Goal: Find specific page/section: Find specific page/section

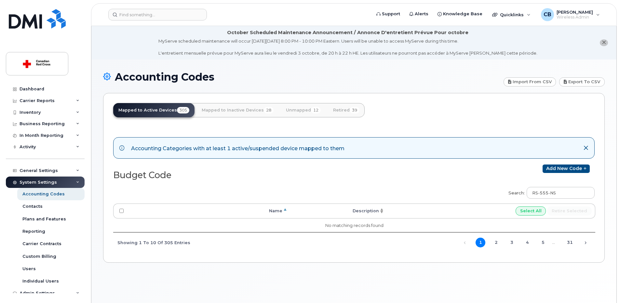
scroll to position [1, 0]
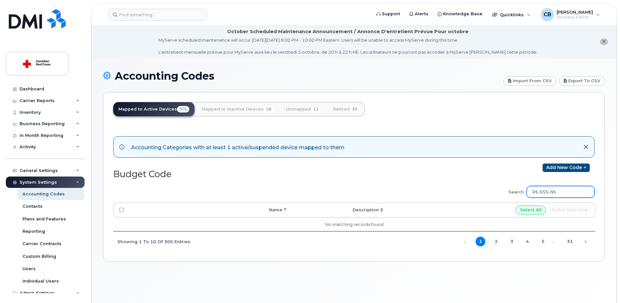
drag, startPoint x: 573, startPoint y: 194, endPoint x: 535, endPoint y: 194, distance: 37.7
click at [535, 194] on input "RS-555-NS" at bounding box center [561, 192] width 68 height 12
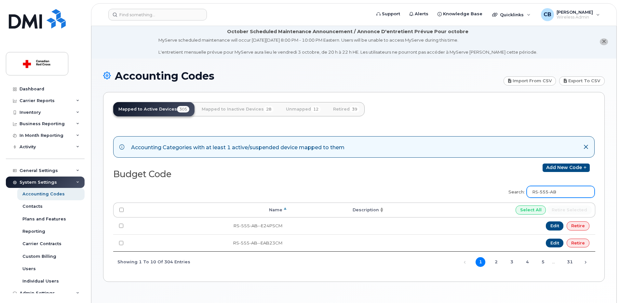
drag, startPoint x: 575, startPoint y: 193, endPoint x: 521, endPoint y: 192, distance: 53.4
click at [521, 192] on label "Search: RS-555-AB" at bounding box center [549, 191] width 90 height 18
paste input "-E24PSD6"
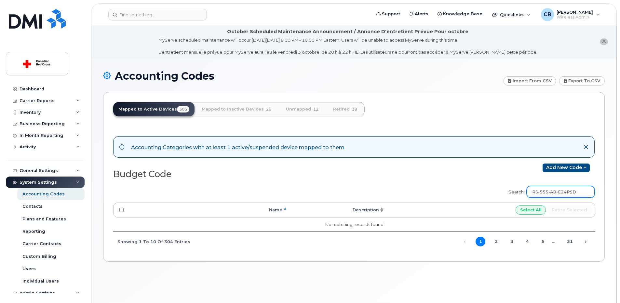
drag, startPoint x: 585, startPoint y: 192, endPoint x: 536, endPoint y: 191, distance: 49.1
click at [536, 191] on input "RS-555-AB-E24PSD" at bounding box center [561, 192] width 68 height 12
paste input "HW-754-ON"
type input "HW-754-ON"
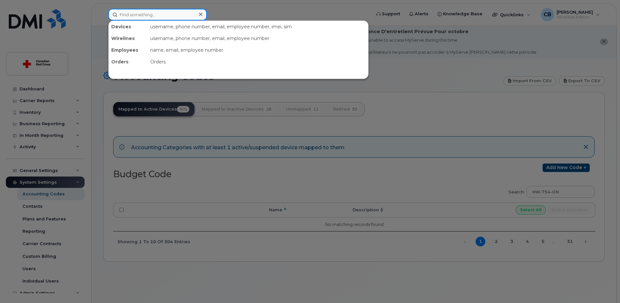
click at [136, 16] on input at bounding box center [157, 15] width 99 height 12
paste input "HW-754-ON"
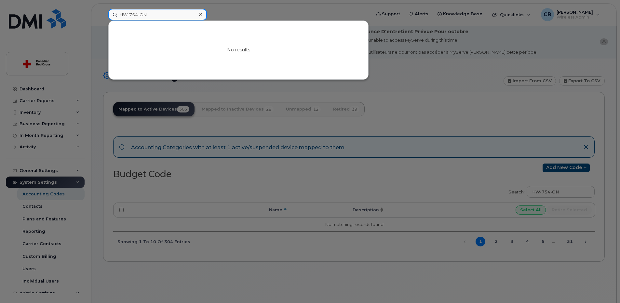
type input "HW-754-ON"
click at [200, 15] on icon at bounding box center [200, 14] width 3 height 3
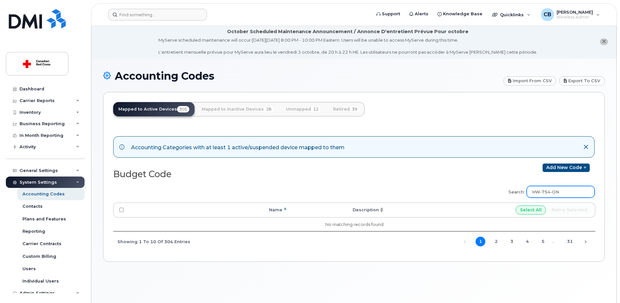
click at [571, 191] on input "HW-754-ON" at bounding box center [561, 192] width 68 height 12
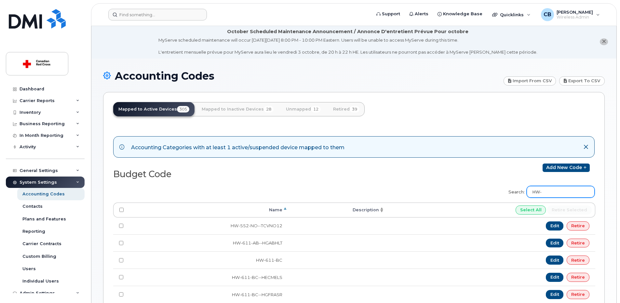
click at [553, 193] on input "HW-" at bounding box center [561, 192] width 68 height 12
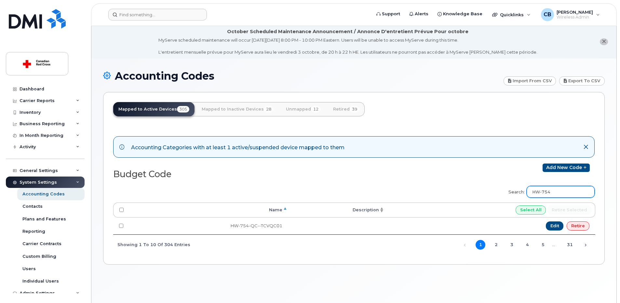
type input "HW-754"
click at [34, 88] on div "Dashboard" at bounding box center [32, 89] width 25 height 5
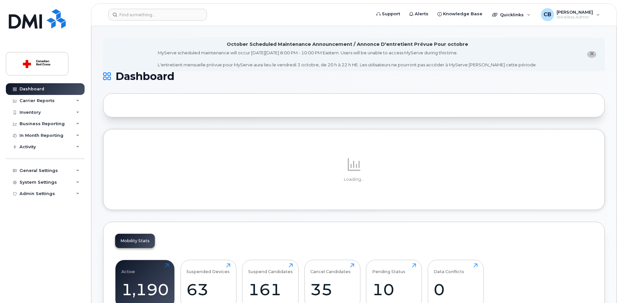
scroll to position [65, 0]
